Goal: Communication & Community: Answer question/provide support

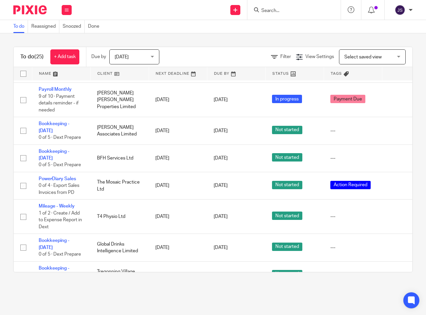
scroll to position [634, 0]
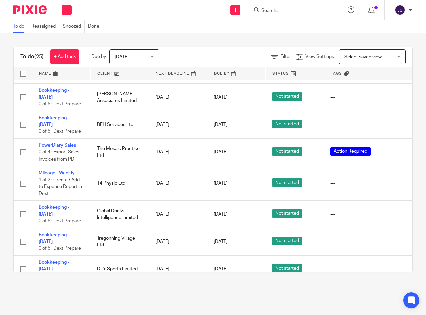
click at [395, 180] on icon at bounding box center [397, 183] width 7 height 7
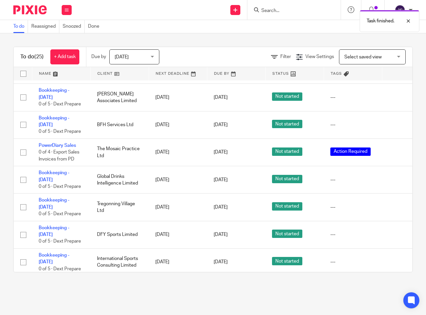
click at [396, 176] on icon at bounding box center [397, 179] width 7 height 7
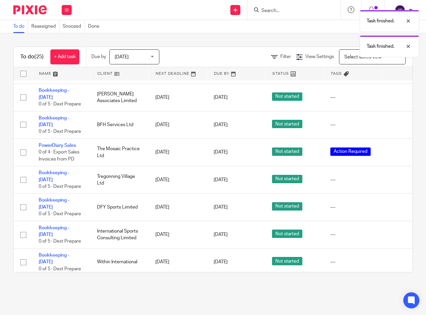
scroll to position [609, 0]
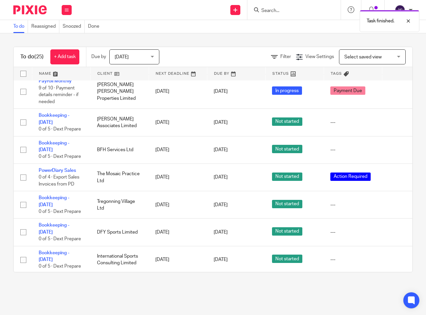
click at [396, 201] on icon at bounding box center [397, 204] width 7 height 7
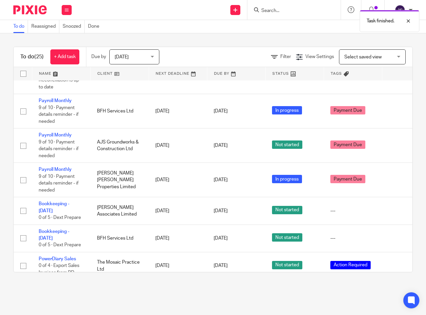
scroll to position [514, 0]
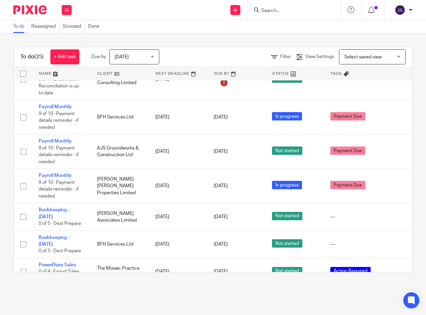
click at [396, 268] on icon at bounding box center [397, 271] width 7 height 7
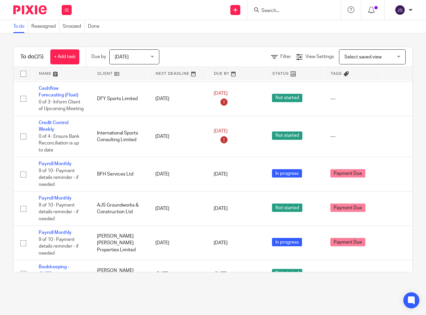
scroll to position [448, 0]
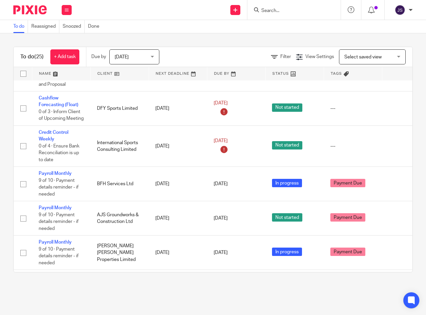
click at [54, 205] on link "Payroll Monthly" at bounding box center [55, 207] width 33 height 5
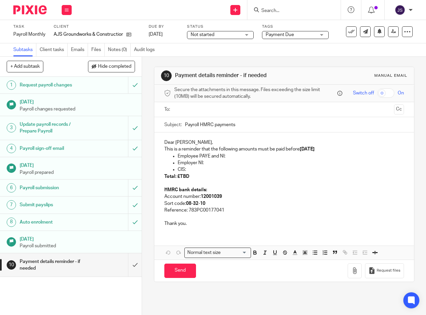
click at [182, 113] on input "text" at bounding box center [284, 110] width 215 height 8
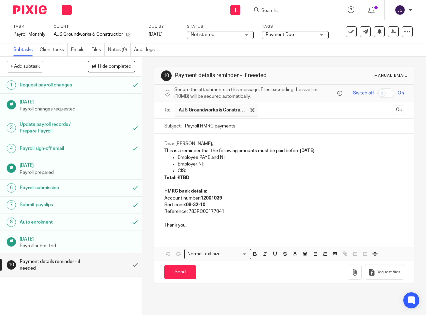
click at [234, 128] on input "Payroll HMRC payments" at bounding box center [294, 126] width 219 height 15
type input "Payroll HMRC payment reminder - August 2025"
click at [192, 147] on p "Dear Andrew," at bounding box center [284, 143] width 240 height 7
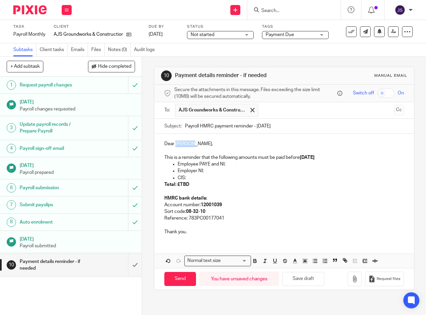
drag, startPoint x: 173, startPoint y: 146, endPoint x: 195, endPoint y: 146, distance: 21.3
click at [195, 146] on p "Dear Andrew," at bounding box center [284, 143] width 240 height 7
drag, startPoint x: 177, startPoint y: 165, endPoint x: 227, endPoint y: 178, distance: 51.9
click at [227, 178] on ul "Employee PAYE and NI: Employer NI: CIS:" at bounding box center [284, 171] width 240 height 20
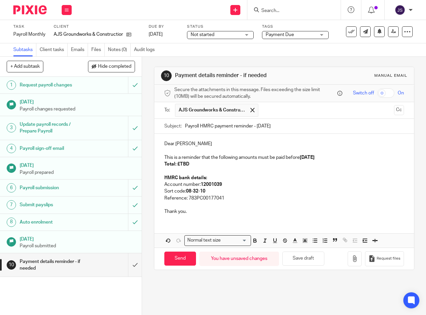
click at [192, 165] on p "Total: £TBD" at bounding box center [284, 164] width 240 height 7
click at [312, 159] on strong "22nd September 2025" at bounding box center [307, 157] width 15 height 5
drag, startPoint x: 313, startPoint y: 159, endPoint x: 336, endPoint y: 160, distance: 23.0
click at [315, 160] on strong "22nd September 2025" at bounding box center [307, 157] width 15 height 5
click at [282, 165] on p "Total: £1064.57" at bounding box center [284, 164] width 240 height 7
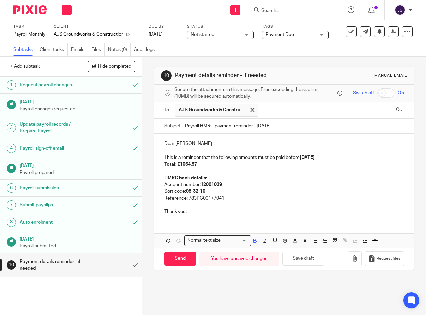
click at [229, 199] on p "Reference: 783PC00177041" at bounding box center [284, 198] width 240 height 7
click at [271, 201] on p "Reference: 783PC001770412604" at bounding box center [284, 198] width 240 height 7
click at [194, 215] on p "Thank you." at bounding box center [284, 211] width 240 height 7
click at [279, 213] on p "Thank you" at bounding box center [284, 211] width 240 height 7
click at [255, 161] on p "This is a reminder that the following amounts must be paid before 22nd August 2…" at bounding box center [284, 157] width 240 height 7
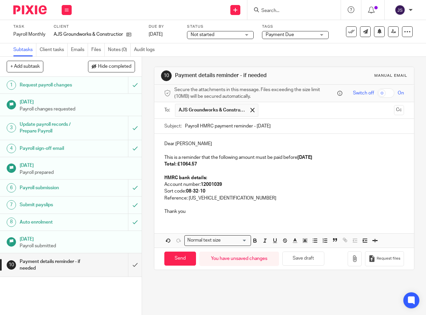
click at [267, 167] on p "Total: £1064.57" at bounding box center [284, 164] width 240 height 7
click at [176, 258] on input "Send" at bounding box center [180, 258] width 32 height 14
type input "Sent"
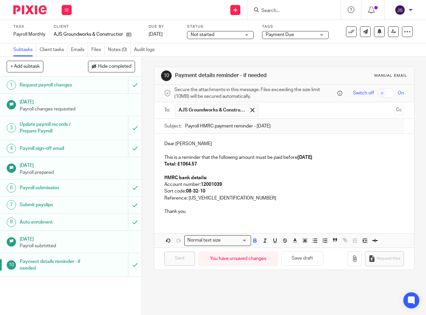
click at [65, 8] on icon at bounding box center [67, 10] width 4 height 4
click at [62, 31] on link "Work" at bounding box center [64, 31] width 12 height 5
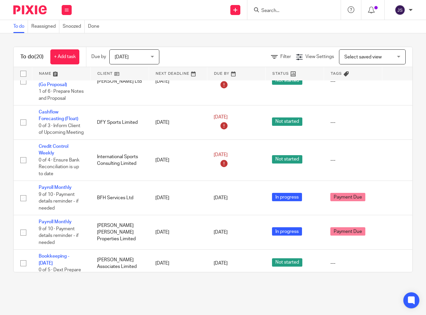
scroll to position [467, 0]
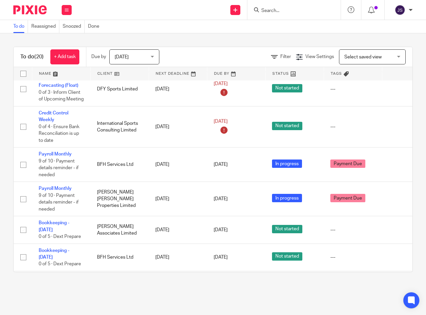
click at [54, 152] on link "Payroll Monthly" at bounding box center [55, 154] width 33 height 5
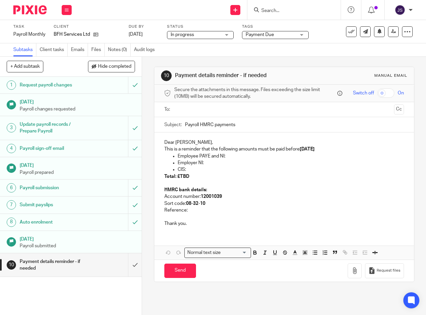
click at [182, 110] on input "text" at bounding box center [284, 110] width 215 height 8
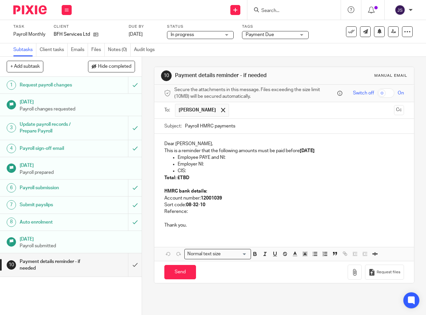
click at [232, 107] on input "text" at bounding box center [311, 110] width 159 height 13
click at [293, 112] on input "sally@bfhservices.com" at bounding box center [311, 110] width 159 height 13
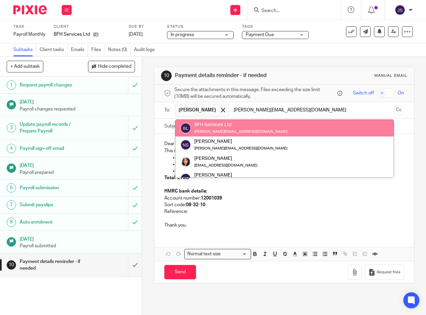
click at [307, 113] on input "sally@bfhservices.com" at bounding box center [311, 110] width 159 height 13
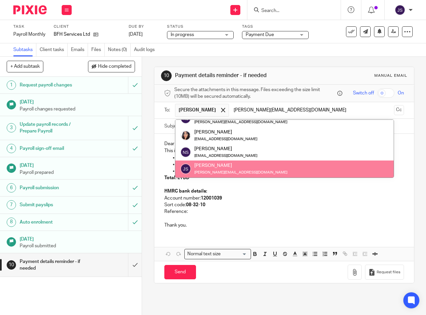
type input "sally@bfhservices.com"
click at [369, 200] on p "Account number: 12001039" at bounding box center [284, 198] width 240 height 7
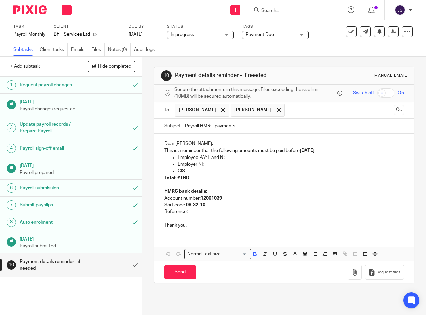
click at [288, 112] on input "text" at bounding box center [339, 110] width 103 height 13
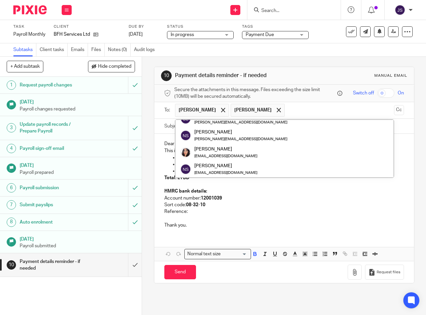
click at [64, 8] on button at bounding box center [67, 10] width 10 height 10
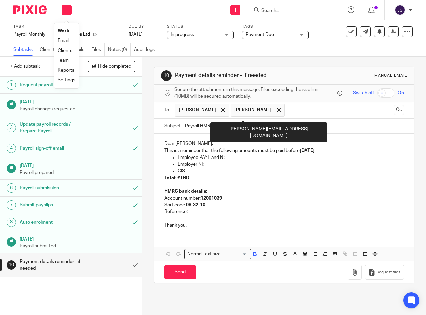
click at [277, 112] on span at bounding box center [279, 110] width 4 height 4
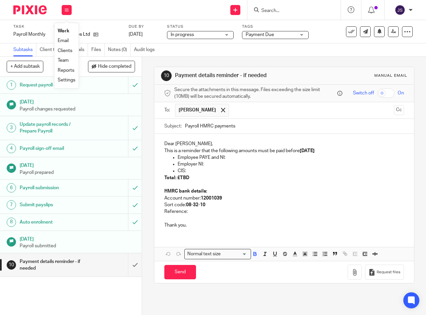
click at [259, 113] on input "text" at bounding box center [311, 110] width 159 height 13
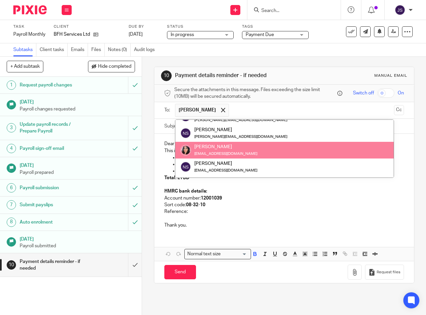
scroll to position [0, 0]
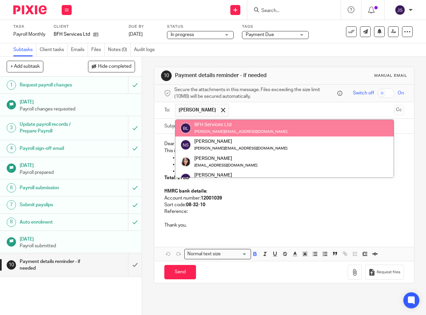
click at [250, 109] on input "text" at bounding box center [311, 110] width 159 height 13
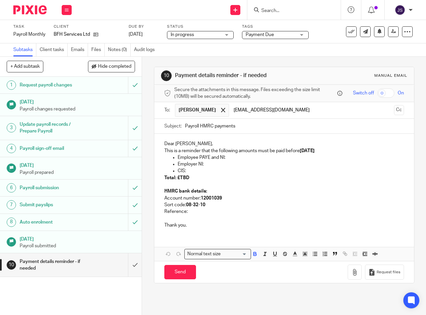
click at [304, 117] on input "linzi@bfhservices.com" at bounding box center [311, 110] width 159 height 13
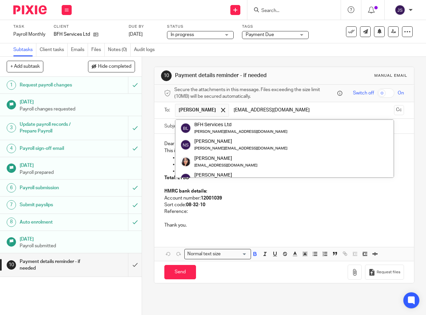
click at [312, 107] on input "[EMAIL_ADDRESS][DOMAIN_NAME]" at bounding box center [311, 110] width 159 height 13
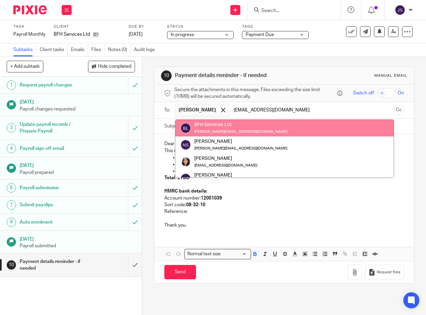
click at [300, 115] on input "[EMAIL_ADDRESS][DOMAIN_NAME]" at bounding box center [311, 110] width 159 height 13
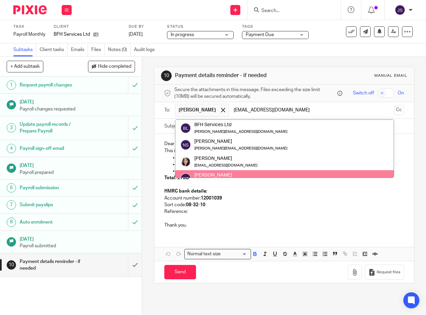
scroll to position [17, 0]
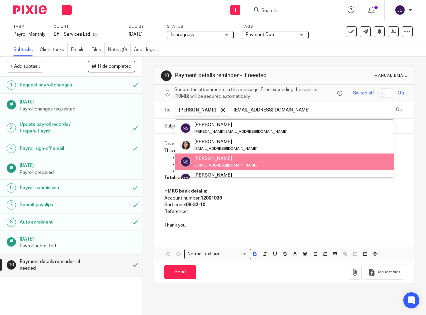
type input "[EMAIL_ADDRESS][DOMAIN_NAME]"
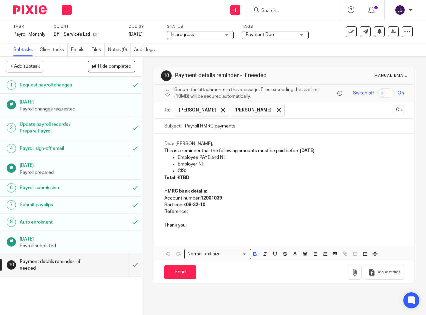
click at [315, 208] on p "Sort code: 08-32-10" at bounding box center [284, 204] width 240 height 7
click at [275, 115] on div at bounding box center [279, 110] width 8 height 10
click at [256, 114] on input "text" at bounding box center [311, 110] width 159 height 13
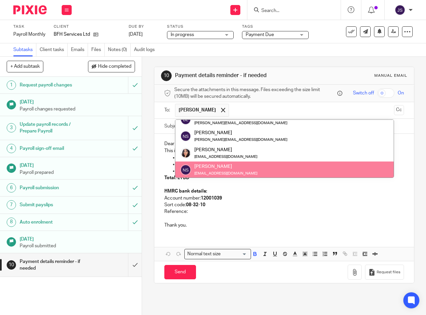
scroll to position [0, 0]
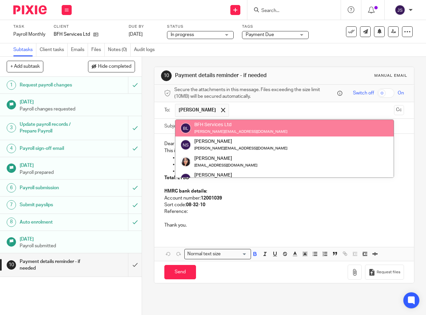
click at [252, 109] on input "text" at bounding box center [311, 110] width 159 height 13
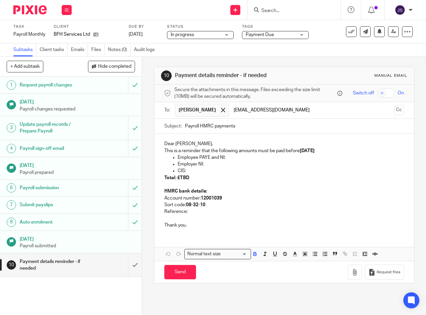
type input "[EMAIL_ADDRESS][DOMAIN_NAME]"
click at [317, 113] on input "text" at bounding box center [354, 110] width 74 height 13
type input "[PERSON_NAME][EMAIL_ADDRESS][DOMAIN_NAME]"
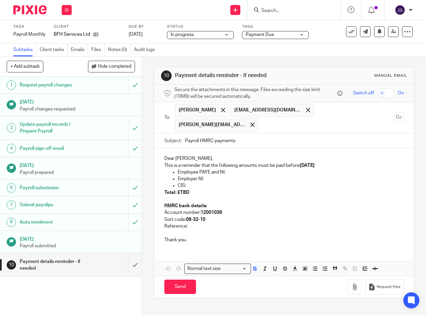
click at [243, 137] on input "Payroll HMRC payments" at bounding box center [294, 140] width 219 height 15
type input "Payroll HMRC payment reminder - August 2025"
click at [194, 156] on p "Dear Victoria," at bounding box center [284, 158] width 240 height 7
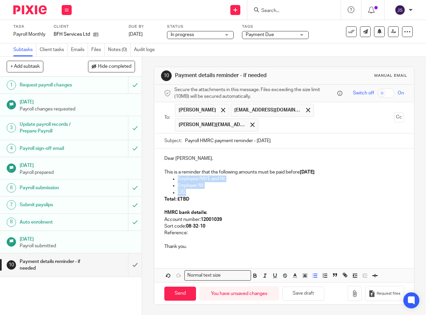
drag, startPoint x: 175, startPoint y: 175, endPoint x: 194, endPoint y: 188, distance: 23.2
click at [194, 188] on ul "Employee PAYE and NI: Employer NI: CIS:" at bounding box center [284, 185] width 240 height 20
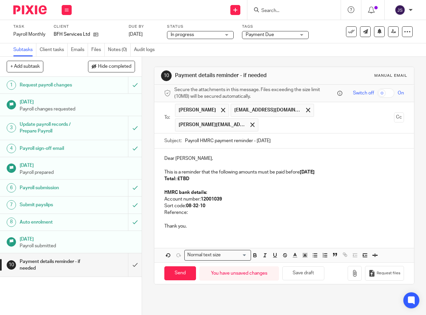
click at [196, 176] on p "Total: £TBD" at bounding box center [284, 178] width 240 height 7
drag, startPoint x: 313, startPoint y: 169, endPoint x: 337, endPoint y: 169, distance: 24.0
click at [315, 170] on strong "22nd September 2025" at bounding box center [307, 172] width 15 height 5
drag, startPoint x: 172, startPoint y: 175, endPoint x: 162, endPoint y: 174, distance: 10.4
click at [164, 176] on strong "Total: £3847.90" at bounding box center [180, 178] width 33 height 5
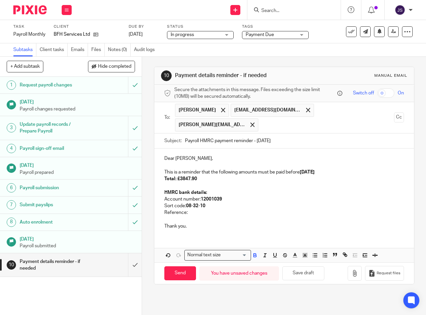
click at [146, 193] on div "10 Payment details reminder - if needed Manual email Secure the attachments in …" at bounding box center [284, 186] width 284 height 258
click at [219, 177] on p "Total: £3847.90" at bounding box center [284, 178] width 240 height 7
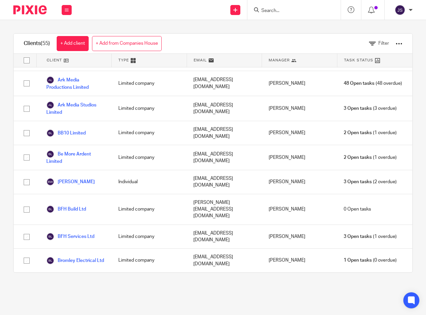
scroll to position [100, 0]
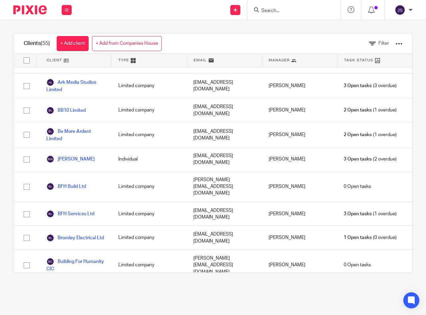
click at [89, 210] on link "BFH Services Ltd" at bounding box center [70, 214] width 48 height 8
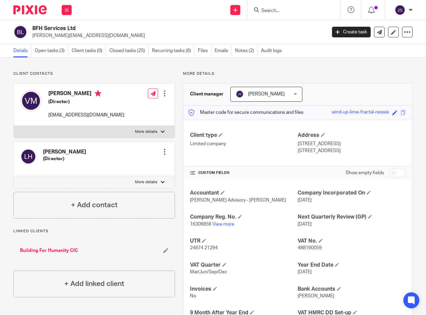
click at [162, 152] on div at bounding box center [164, 151] width 7 height 7
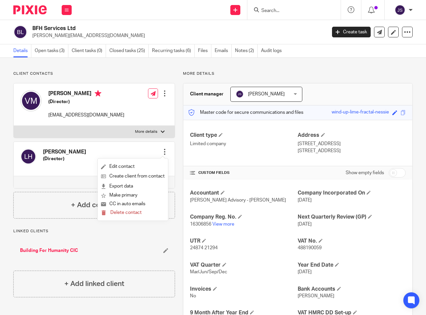
click at [122, 165] on link "Edit contact" at bounding box center [133, 167] width 64 height 10
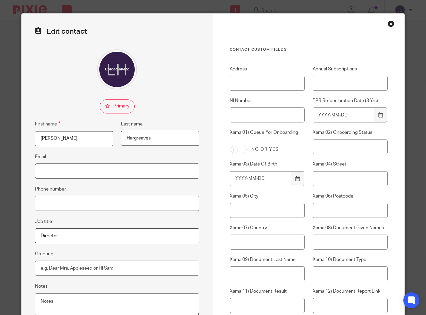
click at [101, 171] on input "Email" at bounding box center [117, 170] width 164 height 15
click at [38, 167] on input "Email" at bounding box center [117, 170] width 164 height 15
type input "[EMAIL_ADDRESS][DOMAIN_NAME]"
click at [115, 187] on fieldset "Phone number" at bounding box center [117, 198] width 164 height 26
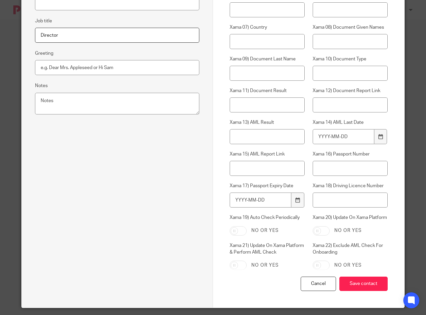
scroll to position [207, 0]
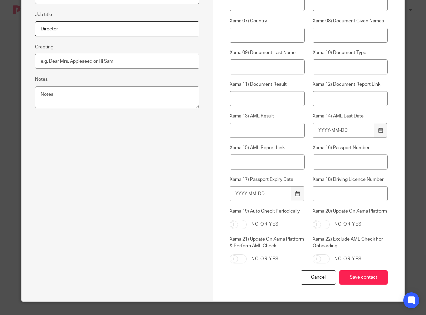
click at [363, 281] on input "Save contact" at bounding box center [364, 277] width 48 height 14
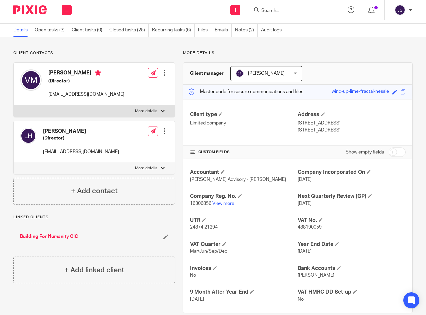
scroll to position [32, 0]
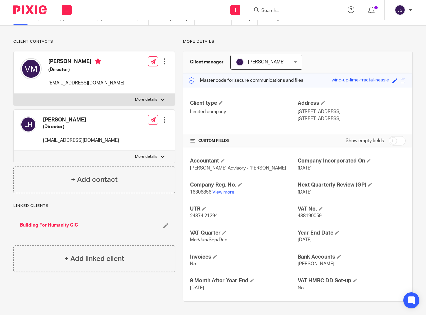
click at [399, 141] on input "checkbox" at bounding box center [397, 140] width 17 height 9
checkbox input "true"
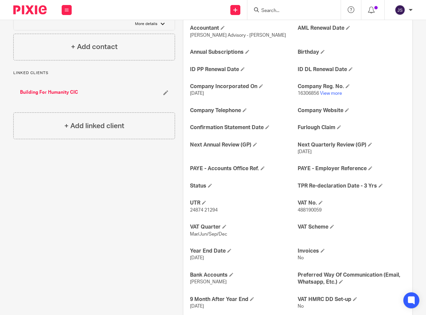
scroll to position [165, 0]
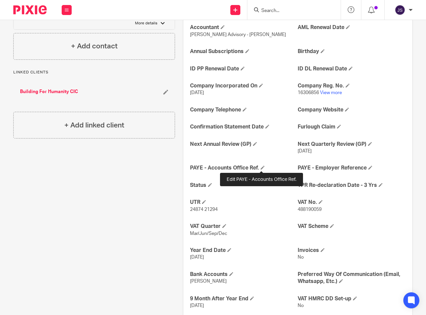
click at [261, 166] on span at bounding box center [263, 167] width 4 height 4
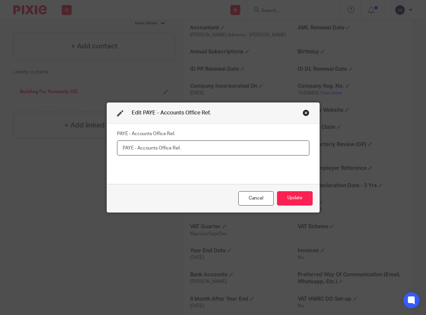
click at [132, 148] on input "text" at bounding box center [213, 147] width 192 height 15
paste input "120PM03515158"
type input "120PM03515158"
click at [291, 195] on button "Update" at bounding box center [295, 198] width 36 height 14
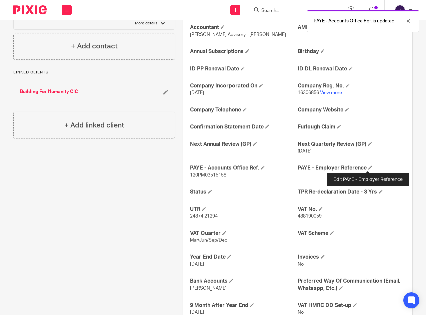
click at [369, 168] on span at bounding box center [371, 167] width 4 height 4
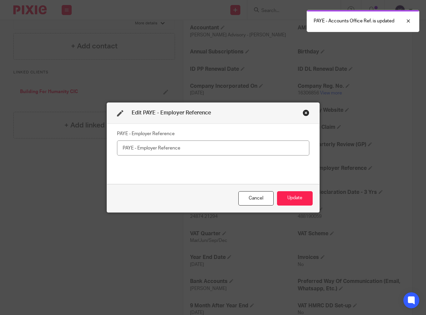
click at [126, 148] on input "text" at bounding box center [213, 147] width 192 height 15
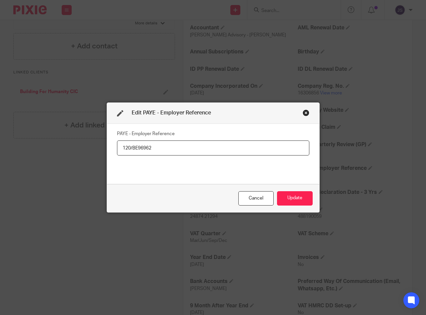
type input "120/BE96962"
click at [153, 167] on div "PAYE - Employer Reference 120/BE96962" at bounding box center [213, 154] width 192 height 50
click at [300, 199] on button "Update" at bounding box center [295, 198] width 36 height 14
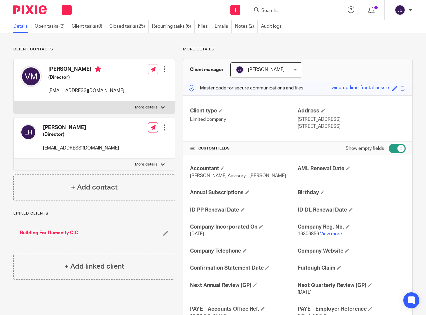
scroll to position [0, 0]
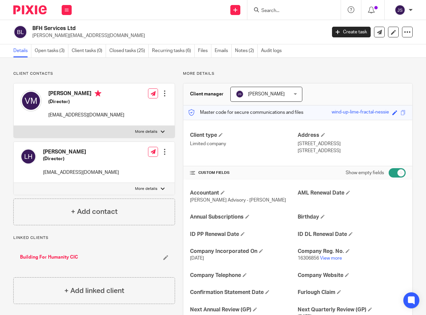
click at [92, 213] on h4 "+ Add contact" at bounding box center [94, 211] width 47 height 10
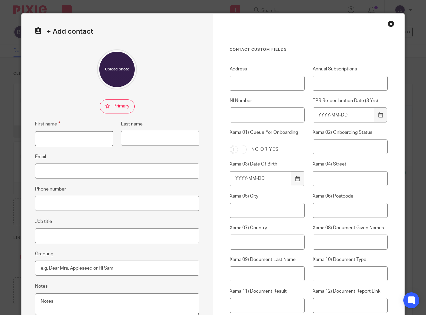
click at [60, 138] on input "First name" at bounding box center [74, 138] width 78 height 15
type input "[PERSON_NAME]"
click at [49, 169] on input "Email" at bounding box center [117, 170] width 164 height 15
type input "[PERSON_NAME][EMAIL_ADDRESS][DOMAIN_NAME]"
click at [68, 233] on input "Job title" at bounding box center [117, 235] width 164 height 15
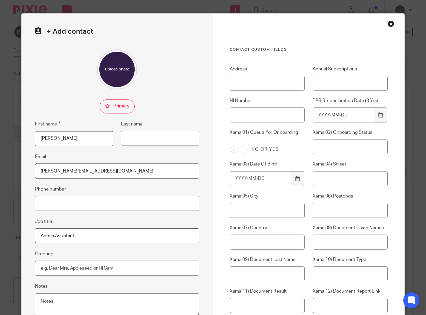
type input "Admin Assistant"
click at [126, 246] on div "+ Add contact First name [PERSON_NAME] Last name Email [PERSON_NAME][EMAIL_ADDR…" at bounding box center [117, 261] width 191 height 494
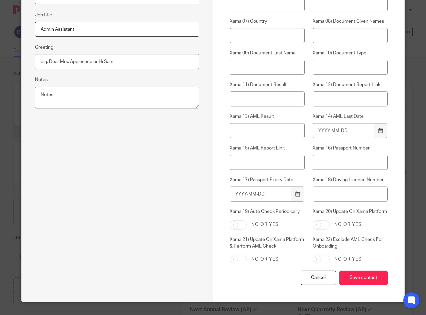
scroll to position [207, 0]
click at [353, 276] on input "Save contact" at bounding box center [364, 277] width 48 height 14
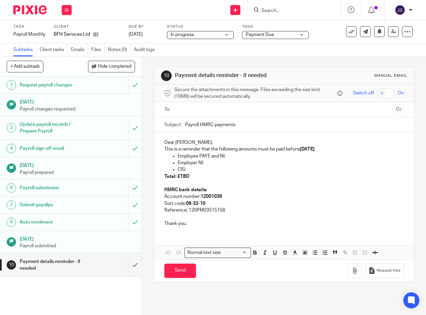
click at [175, 159] on ul "Employee PAYE and NI: Employer NI: CIS:" at bounding box center [284, 163] width 240 height 20
drag, startPoint x: 176, startPoint y: 159, endPoint x: 225, endPoint y: 158, distance: 48.4
click at [225, 158] on p "Employee PAYE and NI:" at bounding box center [291, 156] width 226 height 7
drag, startPoint x: 176, startPoint y: 165, endPoint x: 204, endPoint y: 163, distance: 28.8
click at [204, 163] on p "Employer NI:" at bounding box center [291, 162] width 226 height 7
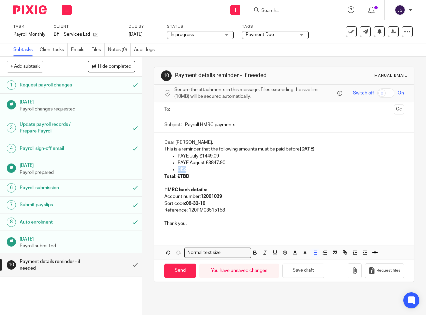
drag, startPoint x: 169, startPoint y: 171, endPoint x: 185, endPoint y: 170, distance: 16.0
click at [185, 170] on ul "PAYE July £1449.09 PAYE August £3847.90 CIS:" at bounding box center [284, 163] width 240 height 20
drag, startPoint x: 187, startPoint y: 179, endPoint x: 160, endPoint y: 180, distance: 27.0
click at [160, 180] on div "Dear Victoria, This is a reminder that the following amounts must be paid befor…" at bounding box center [284, 181] width 260 height 99
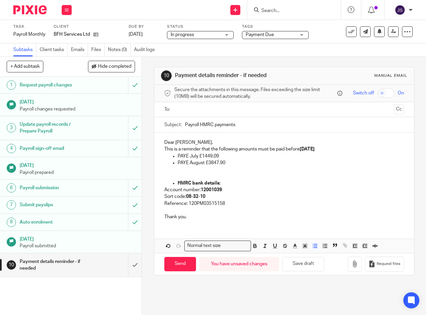
click at [178, 185] on strong "HMRC bank details:" at bounding box center [199, 183] width 43 height 5
click at [313, 249] on icon "button" at bounding box center [315, 246] width 6 height 6
click at [252, 204] on p "Reference: 120PM03515158" at bounding box center [284, 203] width 240 height 7
click at [164, 164] on p "PAYE August £3847.90" at bounding box center [284, 162] width 240 height 7
click at [314, 246] on line "button" at bounding box center [315, 246] width 3 height 0
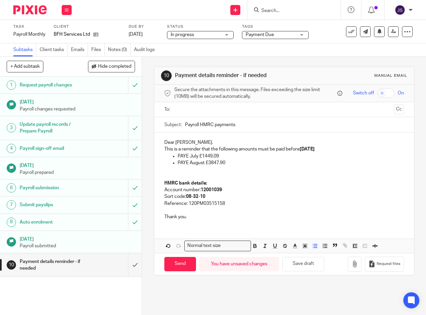
click at [258, 213] on p at bounding box center [284, 210] width 240 height 7
click at [229, 205] on p "Reference: 120PM03515158" at bounding box center [284, 203] width 240 height 7
click at [164, 206] on p "Reference: 120PM03515158" at bounding box center [284, 203] width 240 height 7
click at [239, 205] on p "July Reference: 120PM03515158" at bounding box center [284, 203] width 240 height 7
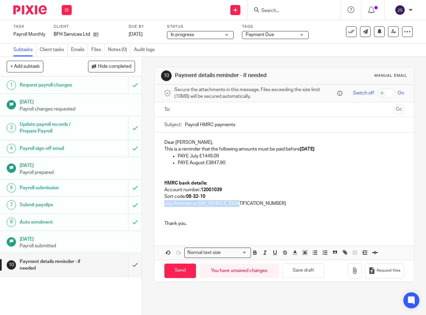
drag, startPoint x: 162, startPoint y: 204, endPoint x: 239, endPoint y: 207, distance: 77.1
click at [239, 207] on p "July Reference: 120PM035151582603" at bounding box center [284, 203] width 240 height 7
copy p "July Reference: 120PM03515158260"
click at [218, 213] on p at bounding box center [284, 210] width 240 height 7
drag, startPoint x: 170, startPoint y: 213, endPoint x: 163, endPoint y: 212, distance: 7.3
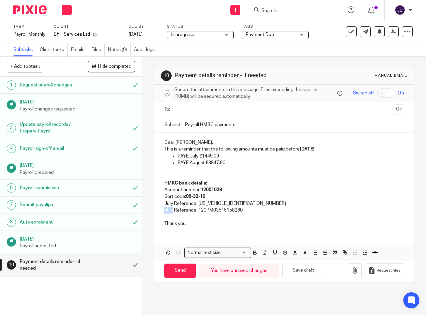
click at [164, 212] on p "July Reference: 120PM03515158260" at bounding box center [284, 210] width 240 height 7
click at [179, 206] on p "July Reference: 120PM035151582603" at bounding box center [284, 203] width 240 height 7
drag, startPoint x: 166, startPoint y: 212, endPoint x: 161, endPoint y: 212, distance: 4.3
click at [161, 212] on div "Dear Victoria, This is a reminder that the following amounts must be paid befor…" at bounding box center [284, 181] width 260 height 99
click at [248, 210] on p "August Reference: 120PM03515158260" at bounding box center [284, 210] width 240 height 7
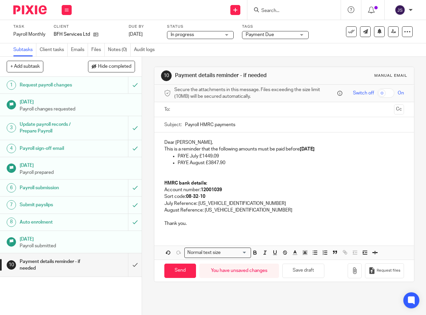
click at [261, 216] on p at bounding box center [284, 216] width 240 height 7
click at [219, 224] on p "Thank you." at bounding box center [284, 223] width 240 height 7
click at [226, 237] on div "Dear Victoria, This is a reminder that the following amounts must be paid befor…" at bounding box center [284, 195] width 260 height 127
click at [205, 146] on p "Dear Victoria," at bounding box center [284, 142] width 240 height 7
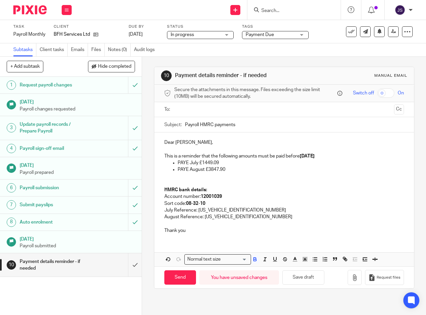
drag, startPoint x: 311, startPoint y: 157, endPoint x: 336, endPoint y: 159, distance: 24.4
click at [269, 178] on p at bounding box center [284, 176] width 240 height 7
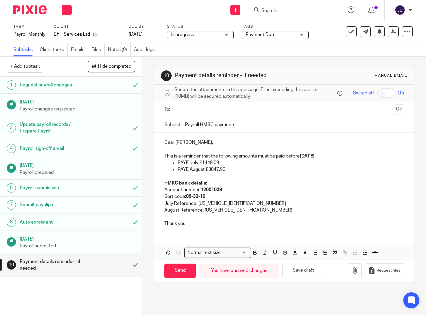
click at [264, 165] on p "PAYE July £1449.09" at bounding box center [291, 162] width 226 height 7
drag, startPoint x: 172, startPoint y: 205, endPoint x: 244, endPoint y: 207, distance: 72.7
click at [244, 207] on p "July Reference: 120PM035151582603" at bounding box center [284, 203] width 240 height 7
copy p "Reference: 120PM035151582603"
click at [253, 164] on p "PAYE July £1449.09 -" at bounding box center [291, 162] width 226 height 7
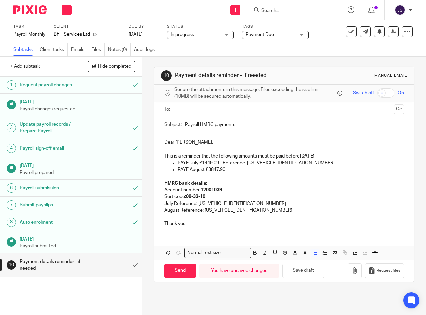
click at [239, 171] on p "PAYE August £3847.90" at bounding box center [291, 169] width 226 height 7
drag, startPoint x: 179, startPoint y: 212, endPoint x: 254, endPoint y: 210, distance: 75.4
click at [254, 210] on p "August Reference: 120PM035151582604" at bounding box center [284, 210] width 240 height 7
copy p "Reference: 120PM035151582604"
click at [249, 170] on p "PAYE August £3847.90 -" at bounding box center [291, 169] width 226 height 7
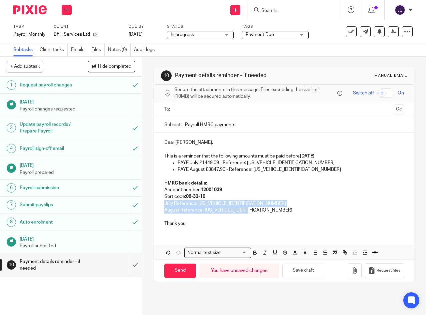
drag, startPoint x: 163, startPoint y: 204, endPoint x: 255, endPoint y: 212, distance: 92.7
click at [255, 212] on div "Dear Victoria, This is a reminder that the following amounts must be paid befor…" at bounding box center [284, 181] width 260 height 99
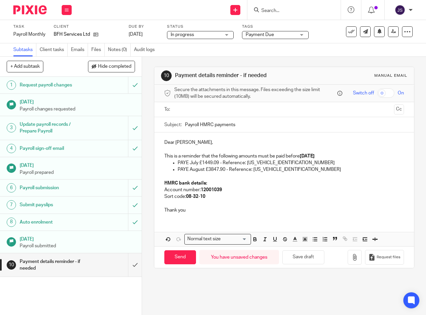
click at [239, 212] on p "Thank you" at bounding box center [284, 210] width 240 height 7
click at [207, 113] on input "text" at bounding box center [284, 110] width 215 height 8
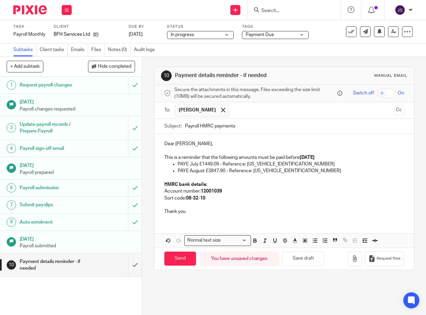
click at [223, 114] on ul "Victoria Moon" at bounding box center [284, 110] width 219 height 16
click at [244, 110] on input "text" at bounding box center [311, 110] width 159 height 13
click at [288, 114] on input "text" at bounding box center [339, 110] width 103 height 13
click at [272, 219] on div "Dear Victoria, This is a reminder that the following amounts must be paid befor…" at bounding box center [284, 177] width 260 height 86
click at [182, 258] on input "Send" at bounding box center [180, 258] width 32 height 14
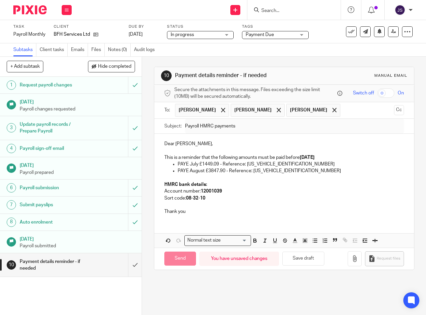
type input "Sent"
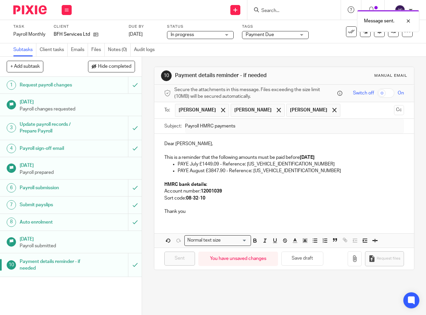
click at [230, 283] on div "10 Payment details reminder - if needed Manual email Secure the attachments in …" at bounding box center [284, 186] width 284 height 258
click at [67, 8] on icon at bounding box center [67, 10] width 4 height 4
click at [65, 32] on link "Work" at bounding box center [64, 31] width 12 height 5
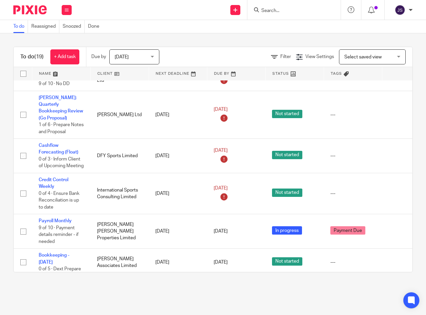
scroll to position [434, 0]
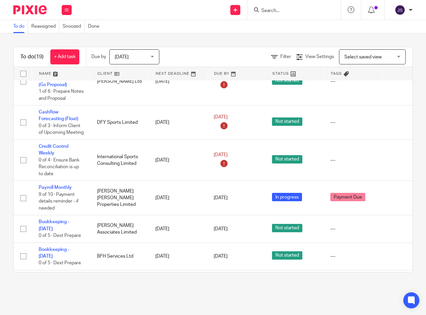
click at [60, 185] on link "Payroll Monthly" at bounding box center [55, 187] width 33 height 5
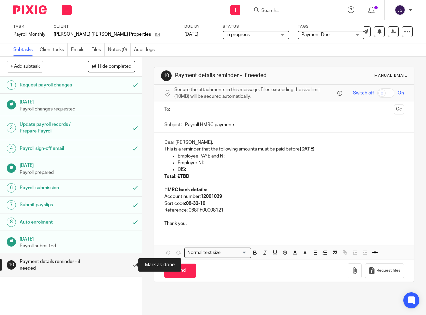
click at [127, 265] on input "submit" at bounding box center [71, 265] width 142 height 24
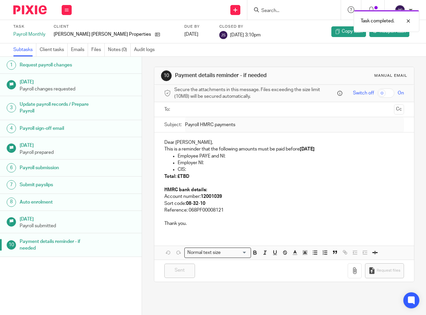
click at [65, 8] on icon at bounding box center [67, 10] width 4 height 4
click at [62, 31] on link "Work" at bounding box center [64, 31] width 12 height 5
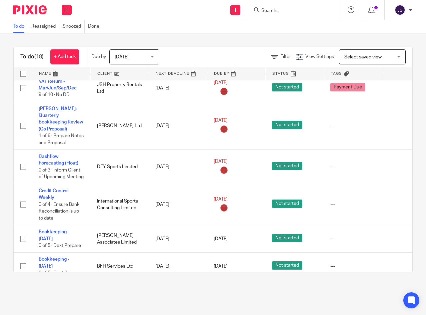
scroll to position [400, 0]
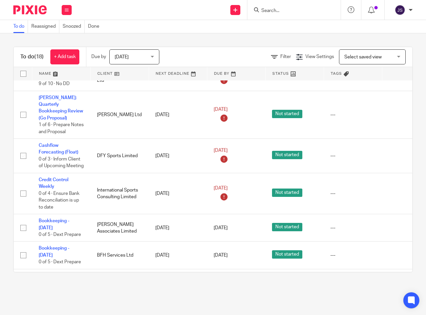
click at [396, 190] on icon at bounding box center [397, 193] width 7 height 7
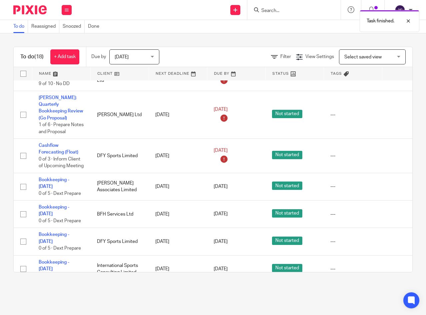
scroll to position [409, 0]
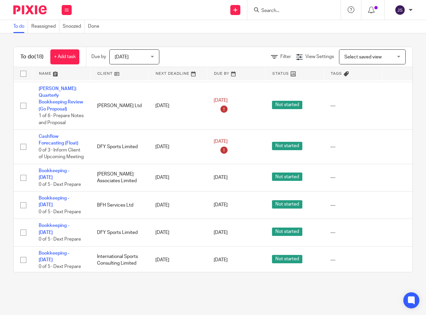
click at [396, 202] on icon at bounding box center [397, 205] width 7 height 7
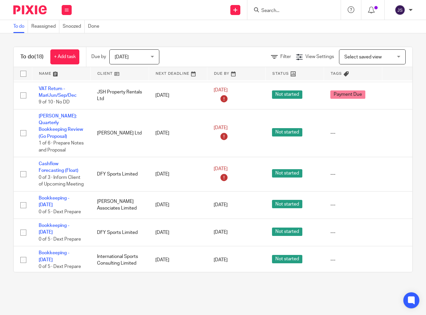
click at [395, 229] on icon at bounding box center [397, 232] width 7 height 7
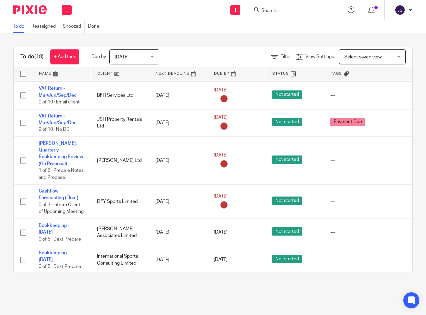
click at [396, 284] on icon at bounding box center [397, 287] width 7 height 7
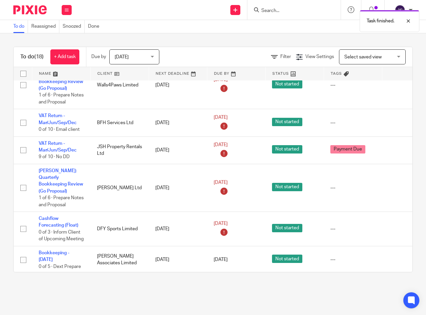
click at [396, 284] on icon at bounding box center [397, 287] width 7 height 7
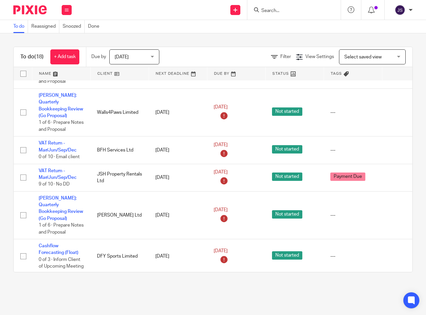
click at [395, 284] on icon at bounding box center [397, 287] width 7 height 7
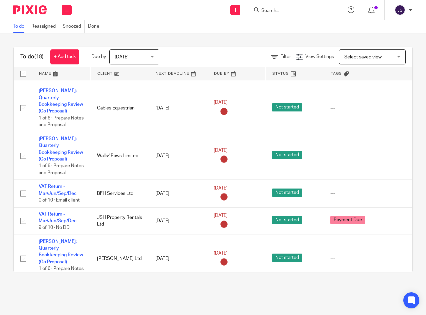
scroll to position [272, 0]
